Goal: Information Seeking & Learning: Learn about a topic

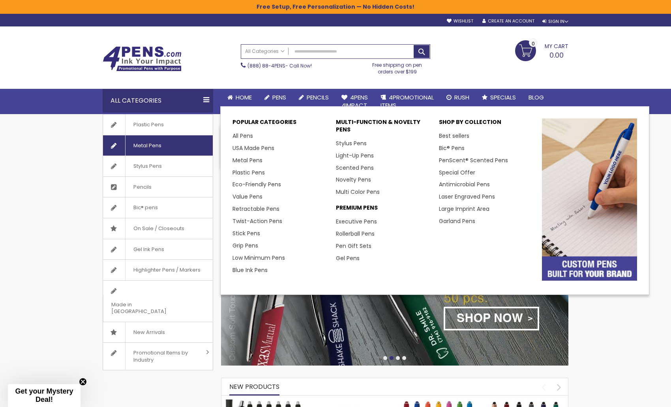
click at [278, 94] on span "Pens" at bounding box center [279, 97] width 14 height 8
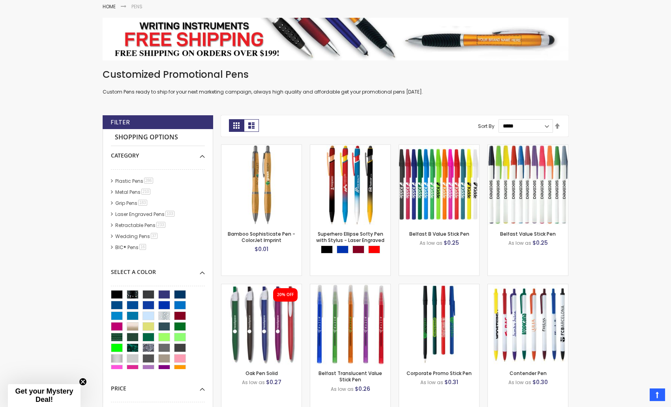
scroll to position [132, 0]
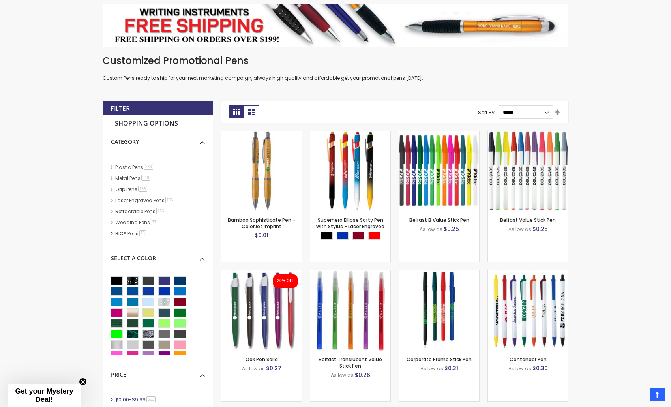
click at [275, 187] on img at bounding box center [261, 171] width 80 height 80
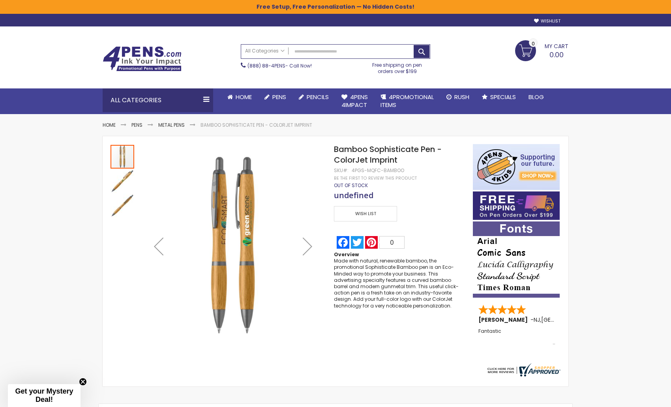
click at [145, 57] on img at bounding box center [142, 58] width 79 height 25
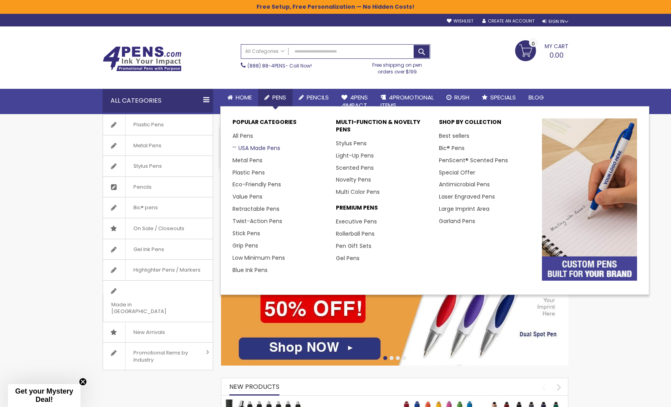
click at [257, 148] on link "USA Made Pens" at bounding box center [256, 148] width 48 height 8
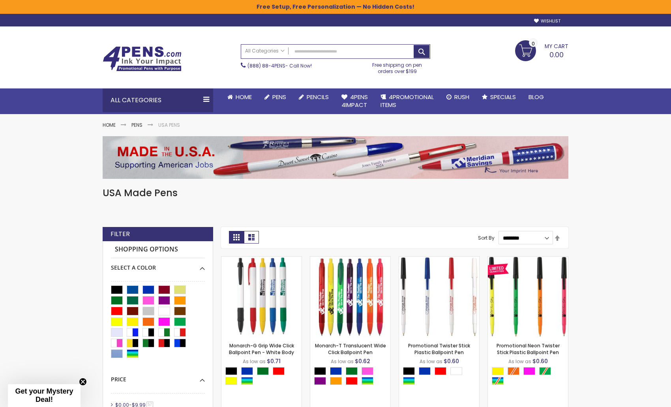
click at [145, 63] on img at bounding box center [142, 58] width 79 height 25
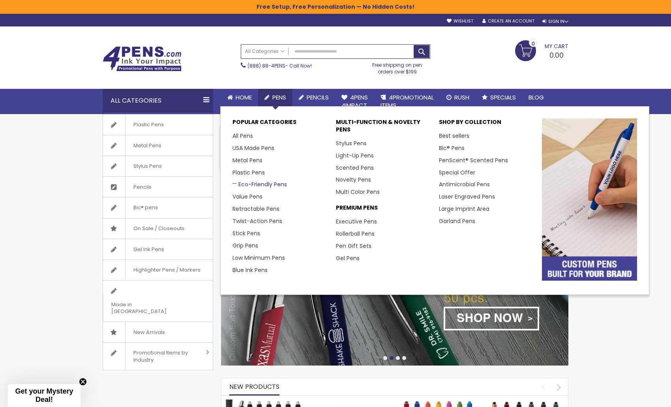
click at [252, 182] on link "Eco-Friendly Pens" at bounding box center [259, 184] width 54 height 8
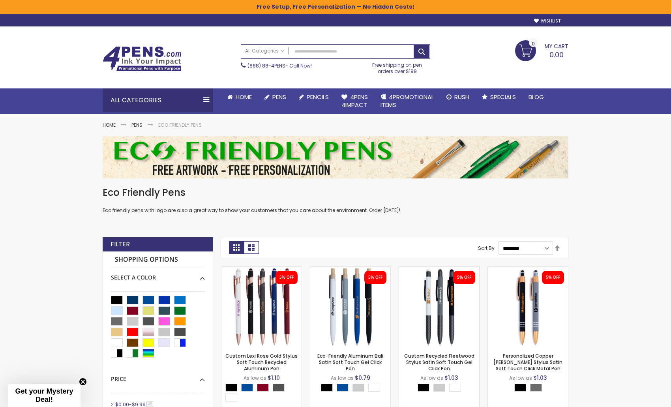
click at [138, 52] on img at bounding box center [142, 58] width 79 height 25
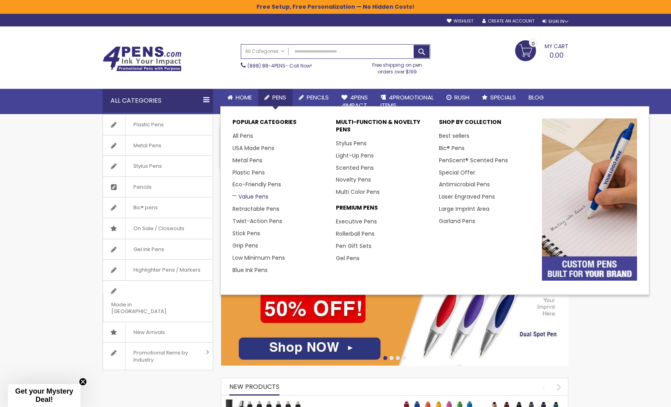
click at [241, 193] on link "Value Pens" at bounding box center [250, 197] width 36 height 8
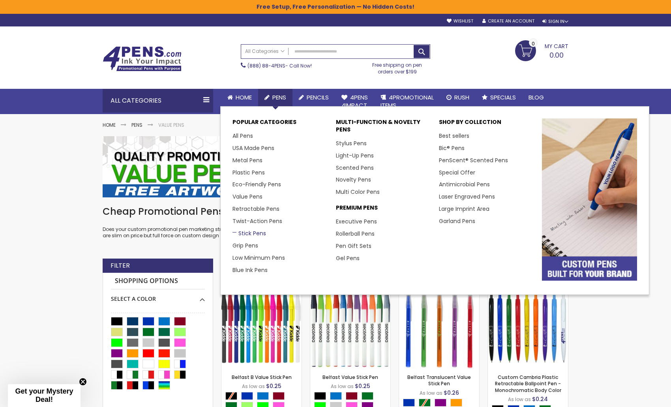
click at [244, 233] on link "Stick Pens" at bounding box center [249, 233] width 34 height 8
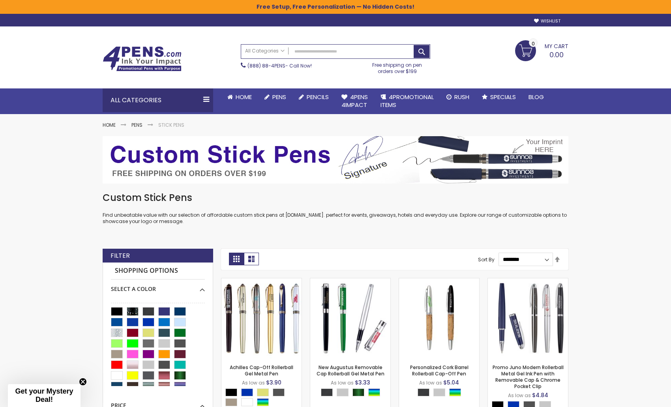
click at [164, 59] on img at bounding box center [142, 58] width 79 height 25
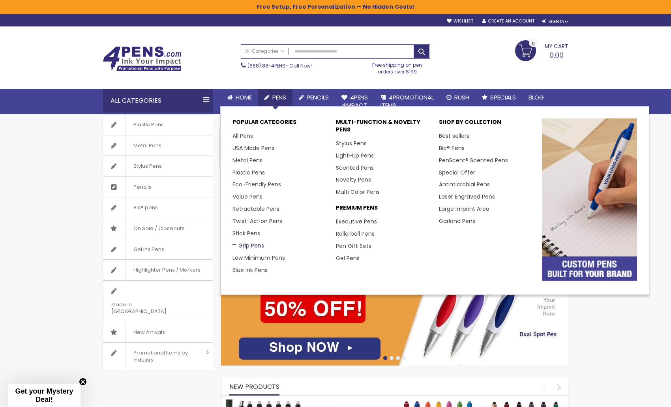
click at [257, 247] on link "Grip Pens" at bounding box center [248, 245] width 32 height 8
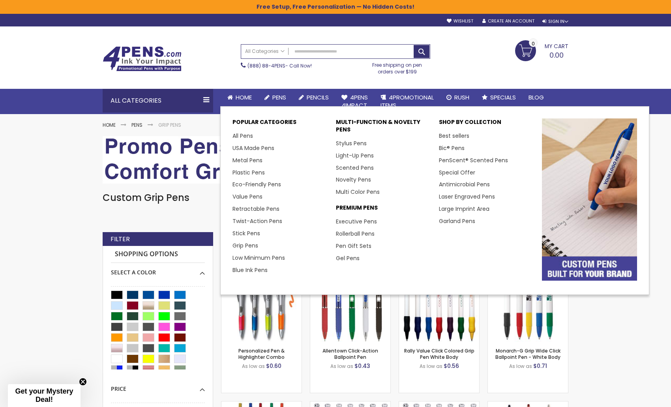
click at [260, 257] on link "Low Minimum Pens" at bounding box center [258, 258] width 52 height 8
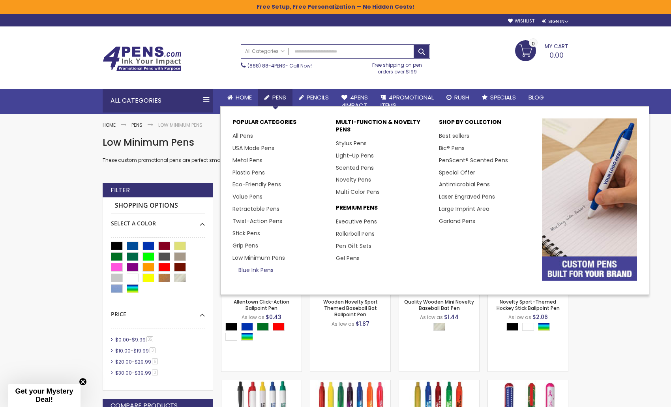
click at [246, 267] on link "Blue Ink Pens" at bounding box center [252, 270] width 41 height 8
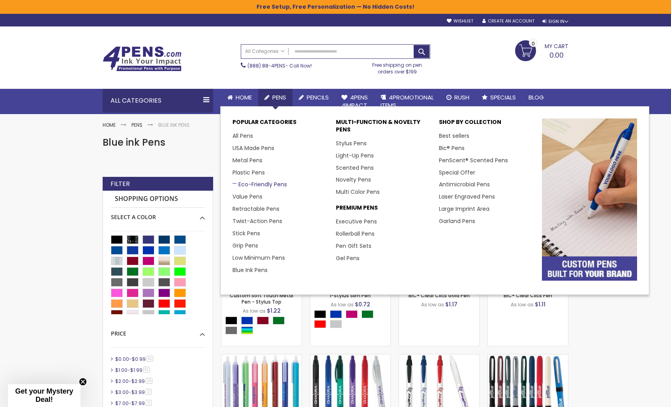
click at [247, 185] on link "Eco-Friendly Pens" at bounding box center [259, 184] width 54 height 8
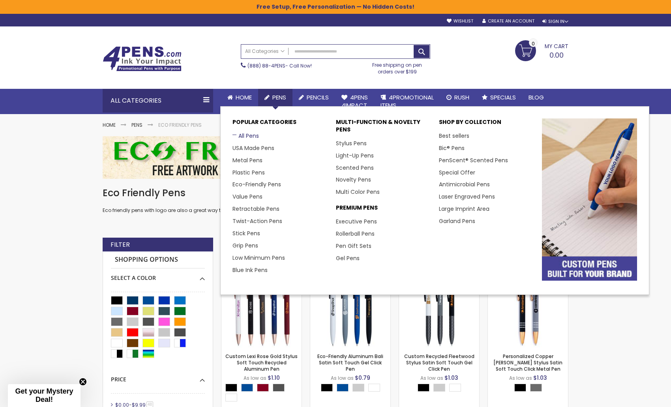
click at [243, 135] on link "All Pens" at bounding box center [245, 136] width 26 height 8
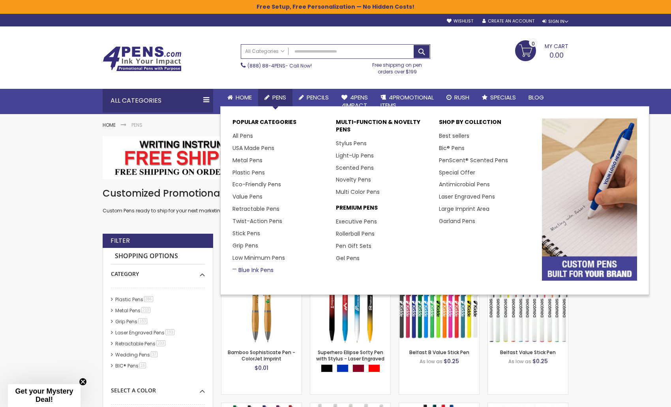
click at [242, 269] on link "Blue Ink Pens" at bounding box center [252, 270] width 41 height 8
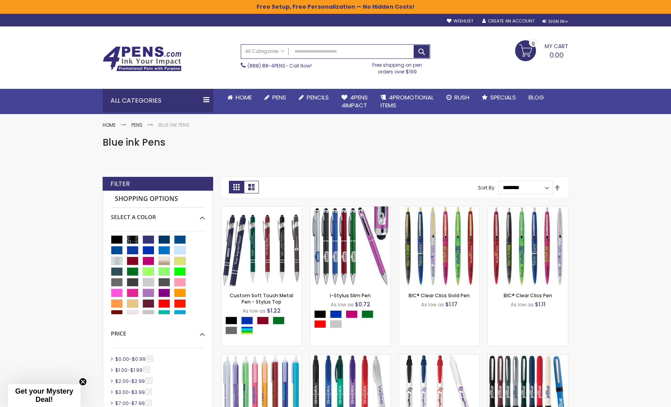
click at [129, 50] on img at bounding box center [142, 58] width 79 height 25
